Goal: Task Accomplishment & Management: Manage account settings

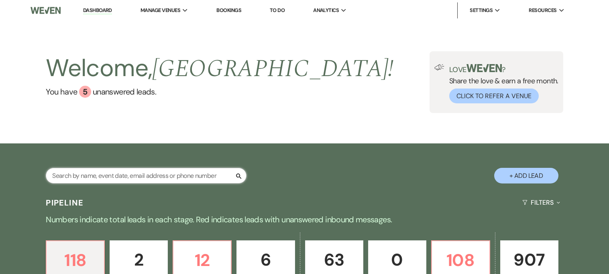
click at [168, 177] on input "text" at bounding box center [146, 176] width 201 height 16
type input "[PERSON_NAME]"
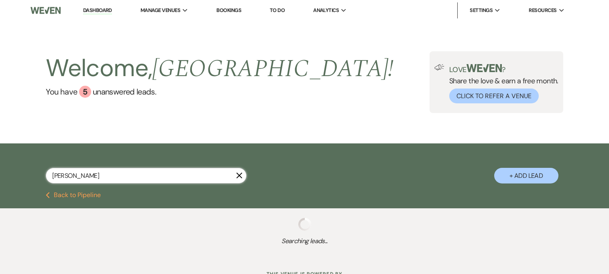
select select "8"
select select "6"
select select "8"
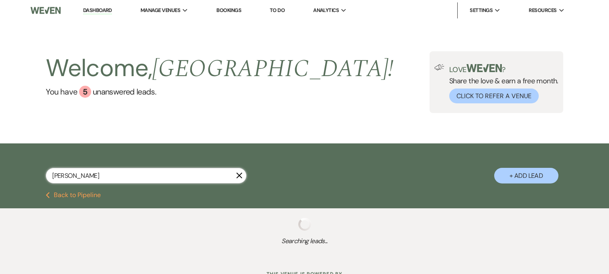
select select "8"
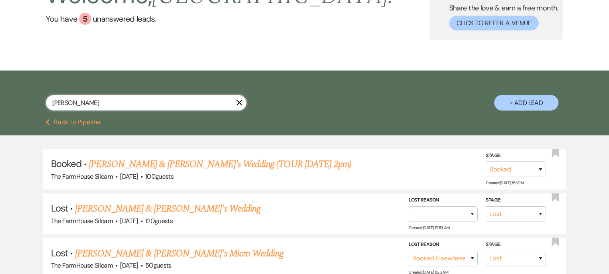
scroll to position [75, 0]
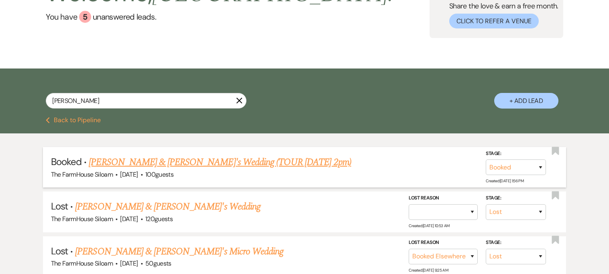
click at [252, 157] on link "[PERSON_NAME] & [PERSON_NAME]'s Wedding (TOUR [DATE] 2pm)" at bounding box center [220, 162] width 262 height 14
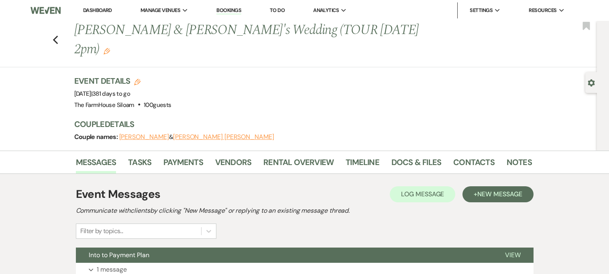
click at [137, 134] on button "[PERSON_NAME]" at bounding box center [144, 137] width 50 height 6
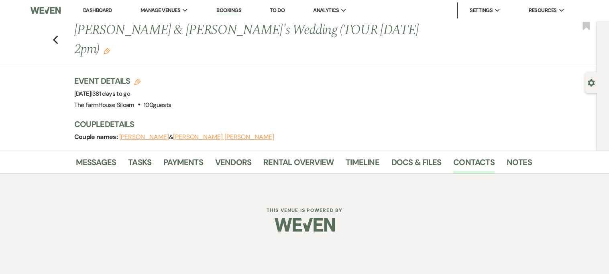
select select "1"
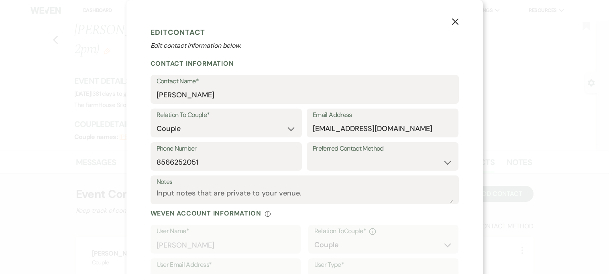
click at [137, 120] on div "X Edit Contact Edit contact information below. Contact Information Contact Name…" at bounding box center [304, 166] width 356 height 333
click at [457, 18] on icon "X" at bounding box center [454, 21] width 7 height 7
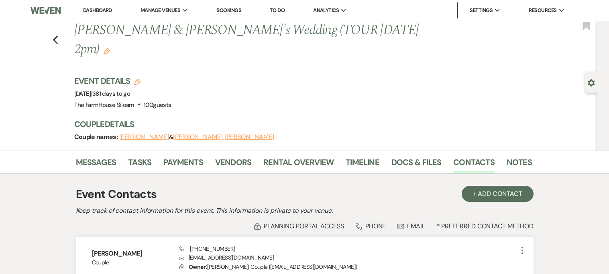
click at [280, 97] on div "Event Details Edit Event Date: [DATE] | 381 days to go Venue: [GEOGRAPHIC_DATA]…" at bounding box center [302, 112] width 457 height 75
click at [126, 134] on button "[PERSON_NAME]" at bounding box center [144, 137] width 50 height 6
select select "1"
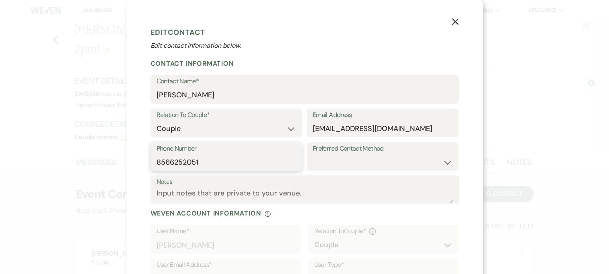
drag, startPoint x: 202, startPoint y: 164, endPoint x: 149, endPoint y: 161, distance: 53.1
click at [149, 161] on div "X Edit Contact Edit contact information below. Contact Information Contact Name…" at bounding box center [304, 166] width 356 height 333
drag, startPoint x: 416, startPoint y: 128, endPoint x: 309, endPoint y: 127, distance: 107.9
click at [309, 127] on div "Email Address [EMAIL_ADDRESS][DOMAIN_NAME]" at bounding box center [383, 123] width 152 height 29
click at [453, 26] on button "X" at bounding box center [455, 21] width 12 height 14
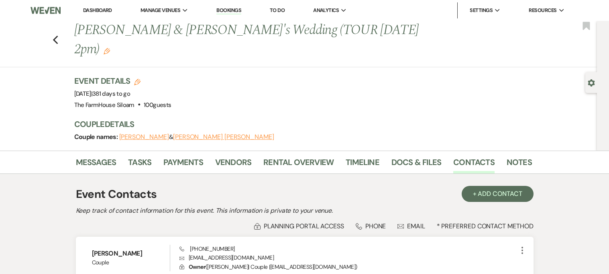
click at [179, 134] on button "[PERSON_NAME] [PERSON_NAME]" at bounding box center [223, 137] width 101 height 6
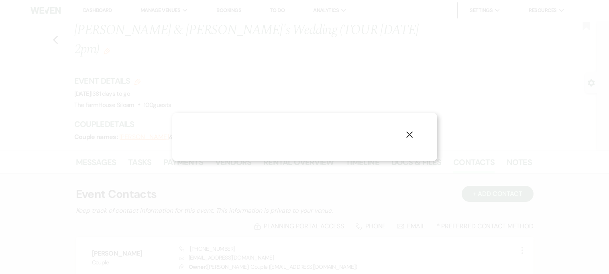
select select "1"
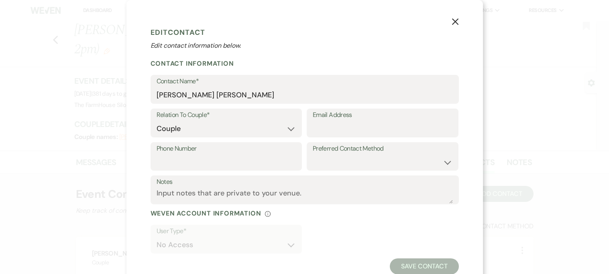
click at [455, 26] on button "X" at bounding box center [455, 21] width 12 height 14
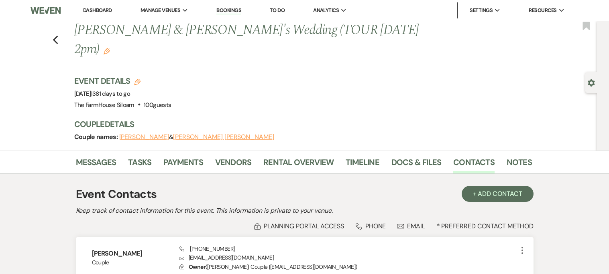
click at [141, 134] on button "[PERSON_NAME]" at bounding box center [144, 137] width 50 height 6
select select "1"
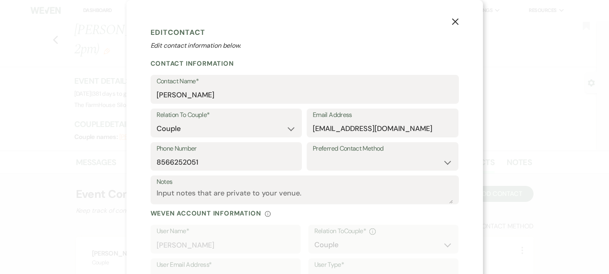
click at [454, 20] on icon "X" at bounding box center [454, 21] width 7 height 7
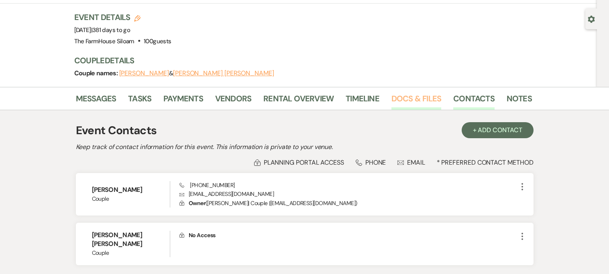
scroll to position [51, 0]
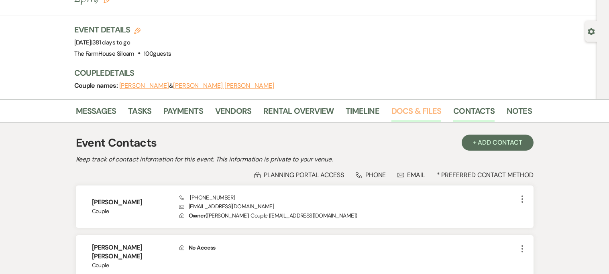
click at [400, 105] on link "Docs & Files" at bounding box center [416, 114] width 50 height 18
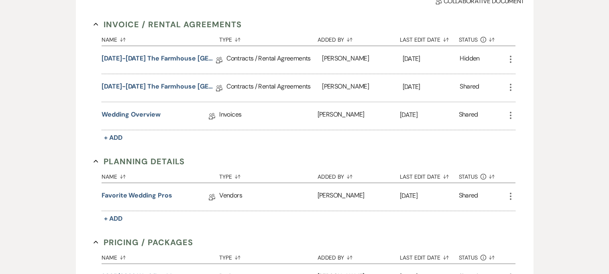
scroll to position [155, 0]
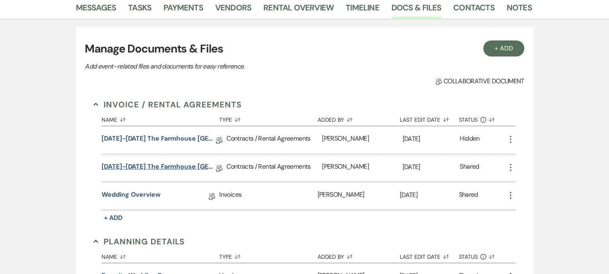
click at [138, 162] on link "[DATE]-[DATE] The Farmhouse [GEOGRAPHIC_DATA] Contract" at bounding box center [159, 168] width 114 height 12
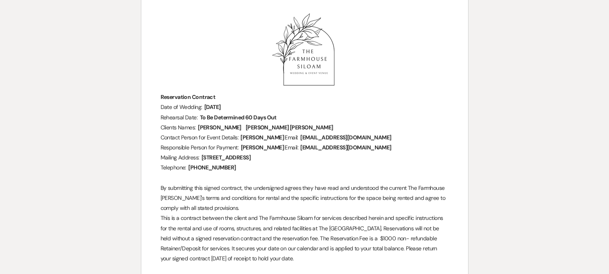
scroll to position [118, 0]
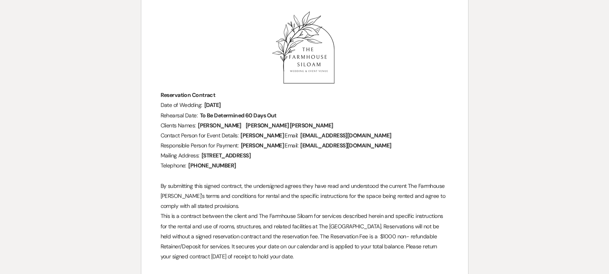
drag, startPoint x: 163, startPoint y: 157, endPoint x: 347, endPoint y: 156, distance: 184.2
click at [347, 156] on p "Mailing Address: ﻿ [STREET_ADDRESS] ﻿" at bounding box center [304, 156] width 288 height 10
copy p "ailing Address:"
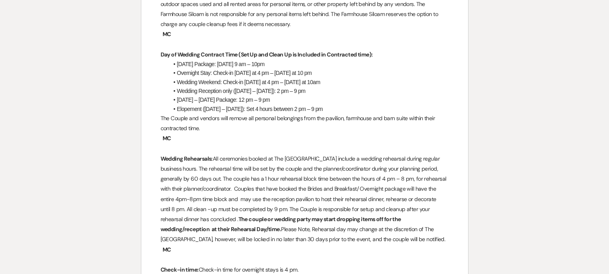
scroll to position [1674, 0]
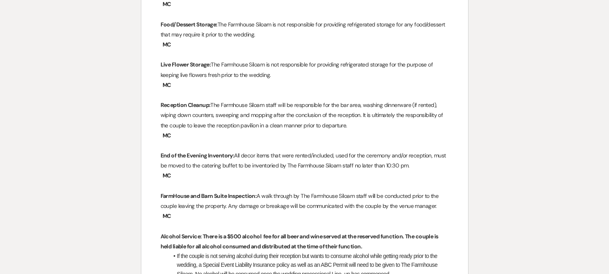
scroll to position [2452, 0]
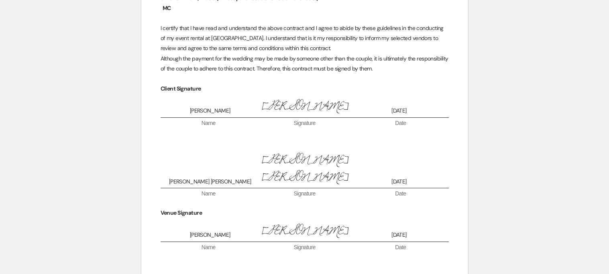
scroll to position [3939, 0]
